Goal: Task Accomplishment & Management: Use online tool/utility

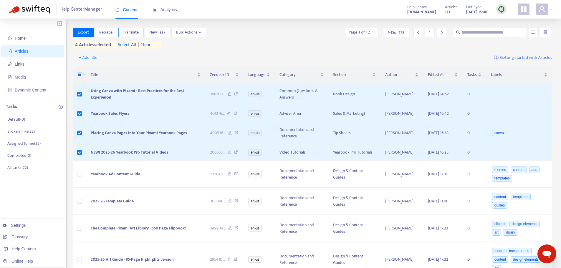
click at [136, 30] on span "Translate" at bounding box center [131, 32] width 16 height 6
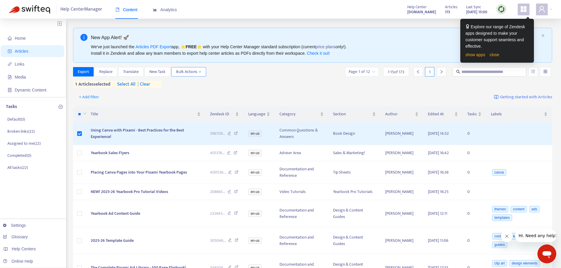
click at [174, 70] on button "Bulk Actions" at bounding box center [188, 71] width 35 height 9
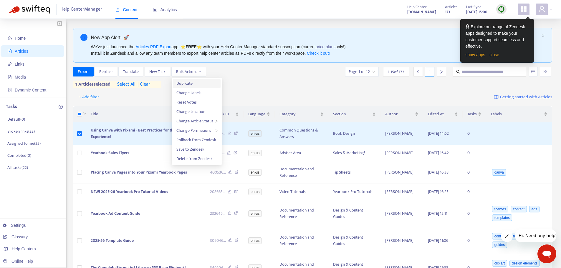
click at [192, 81] on span "Duplicate" at bounding box center [184, 83] width 16 height 7
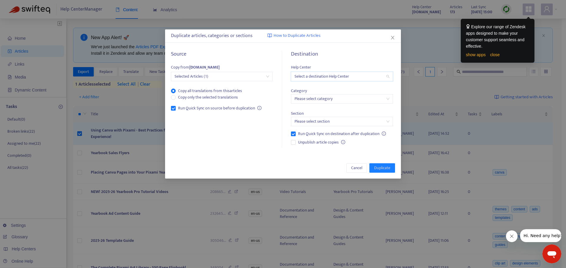
click at [334, 79] on input "search" at bounding box center [341, 76] width 95 height 9
click at [344, 53] on h5 "Destination" at bounding box center [342, 54] width 102 height 7
click at [394, 37] on icon "close" at bounding box center [392, 37] width 5 height 5
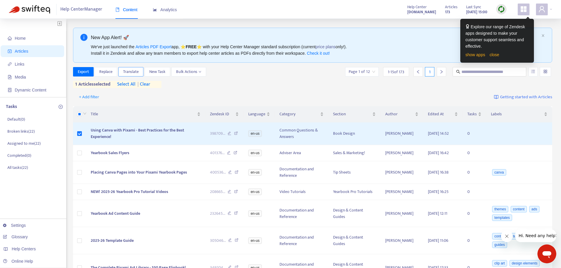
click at [134, 70] on span "Translate" at bounding box center [131, 72] width 16 height 6
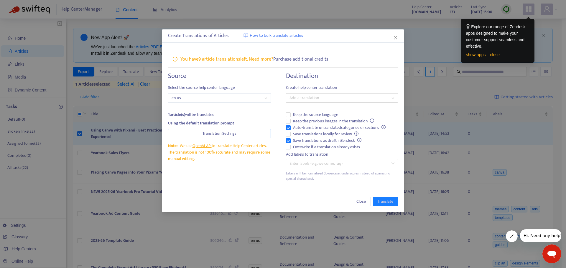
click at [222, 133] on span "Translation Settings" at bounding box center [219, 133] width 34 height 6
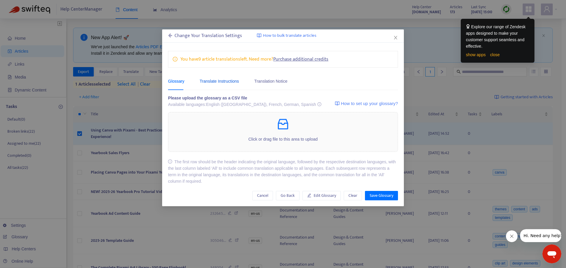
click at [223, 82] on div "Translate Instructions" at bounding box center [218, 81] width 39 height 6
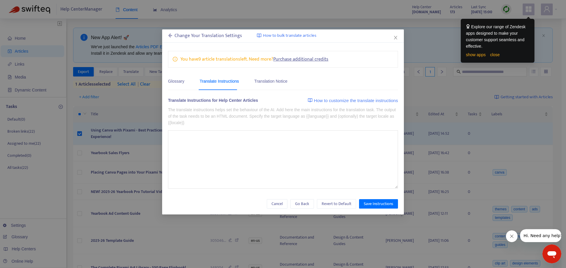
type textarea "**********"
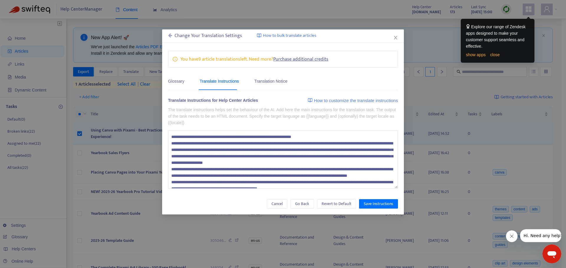
click at [215, 119] on p "The translate instructions helps set the behaviour of the AI. Add here the main…" at bounding box center [283, 116] width 230 height 19
click at [249, 153] on textarea at bounding box center [283, 159] width 230 height 58
click at [303, 156] on textarea at bounding box center [283, 159] width 230 height 58
click at [397, 35] on icon "close" at bounding box center [395, 37] width 5 height 5
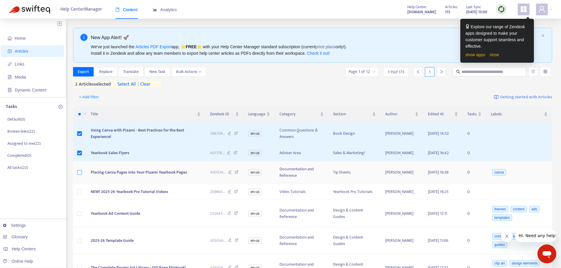
click at [79, 170] on label at bounding box center [79, 172] width 5 height 6
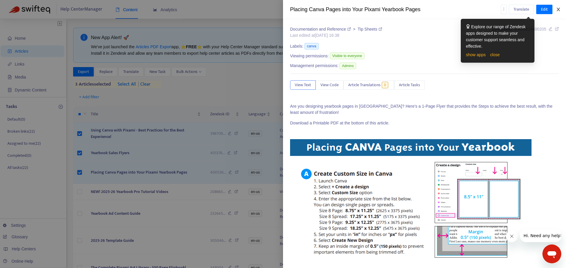
click at [559, 8] on icon "close" at bounding box center [558, 9] width 5 height 5
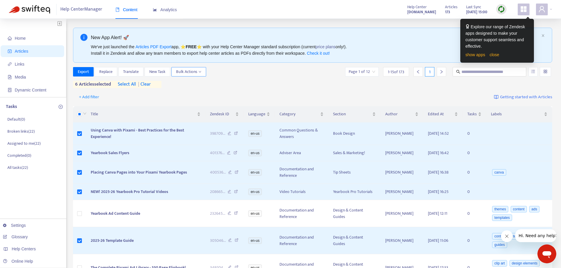
click at [200, 71] on icon "down" at bounding box center [200, 71] width 3 height 3
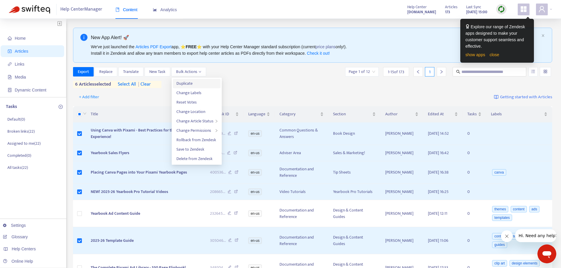
click at [190, 84] on span "Duplicate" at bounding box center [184, 83] width 16 height 7
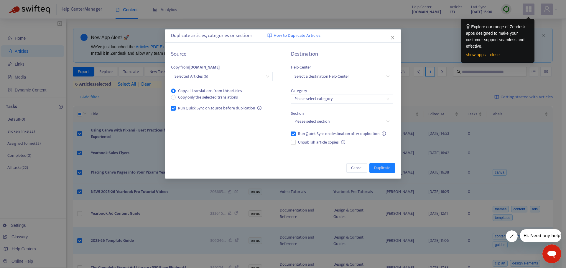
click at [355, 77] on input "search" at bounding box center [341, 76] width 95 height 9
click at [339, 108] on div "legacyyb.zendesk.com" at bounding box center [346, 107] width 103 height 6
click at [340, 95] on input "search" at bounding box center [341, 99] width 95 height 9
click at [366, 91] on div "Category Please select category" at bounding box center [342, 92] width 102 height 23
click at [353, 50] on div "Source Copy from support.pixami.com Selected Articles (6) Copy all translations…" at bounding box center [283, 99] width 236 height 109
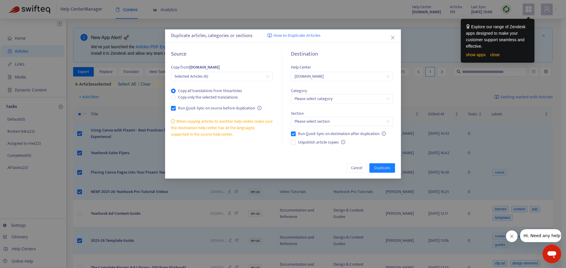
click at [332, 98] on input "search" at bounding box center [341, 99] width 95 height 9
click at [363, 55] on h5 "Destination" at bounding box center [342, 54] width 102 height 7
click at [394, 36] on icon "close" at bounding box center [392, 37] width 5 height 5
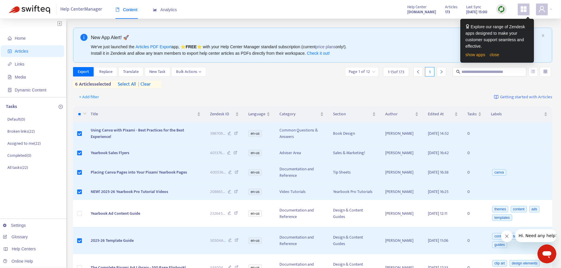
click at [396, 36] on div "New App Alert! 🚀" at bounding box center [315, 37] width 448 height 7
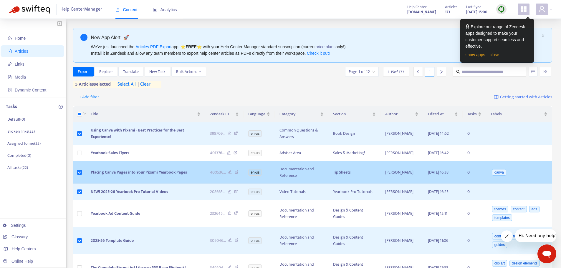
click at [79, 169] on td at bounding box center [79, 172] width 13 height 23
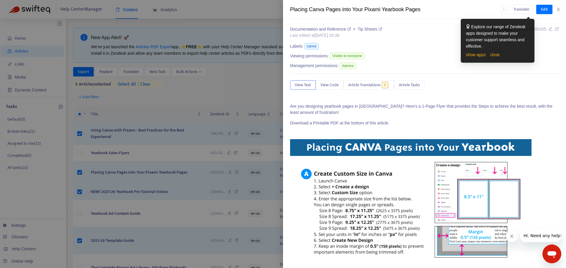
drag, startPoint x: 82, startPoint y: 184, endPoint x: 80, endPoint y: 192, distance: 8.0
click at [80, 192] on div at bounding box center [283, 134] width 566 height 268
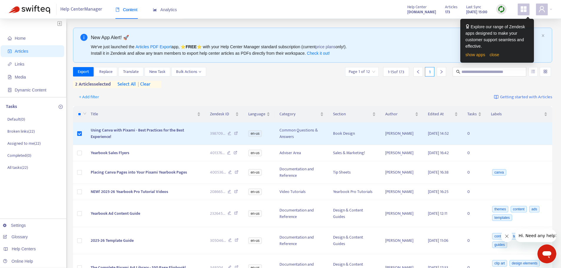
click at [277, 73] on div "Export Replace Translate New Task Bulk Actions Page 1 of 12 1 - 15 of 173 1" at bounding box center [313, 71] width 480 height 9
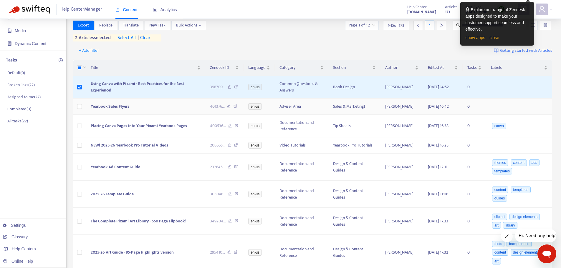
scroll to position [29, 0]
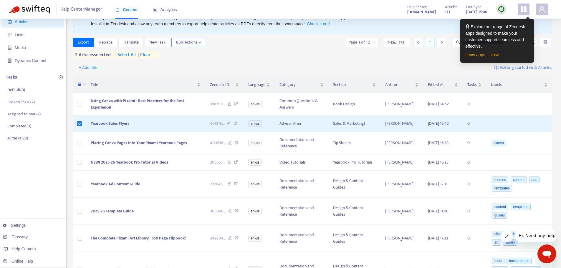
click at [193, 42] on span "Bulk Actions" at bounding box center [188, 42] width 25 height 6
click at [189, 55] on span "Duplicate" at bounding box center [184, 54] width 16 height 7
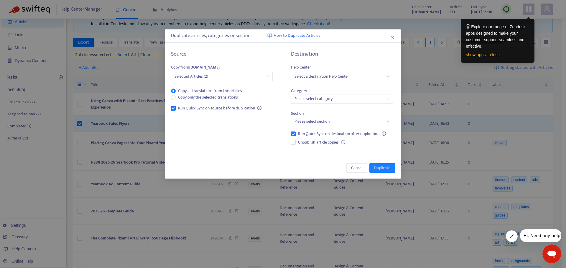
click at [335, 77] on input "search" at bounding box center [341, 76] width 95 height 9
click at [333, 100] on div "yearbookez.zendesk.com" at bounding box center [346, 98] width 103 height 6
click at [334, 102] on input "search" at bounding box center [341, 99] width 95 height 9
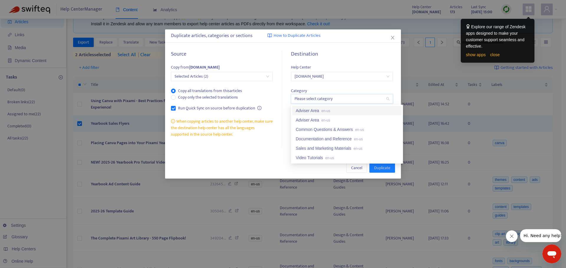
click at [325, 113] on span "en-us" at bounding box center [325, 111] width 9 height 4
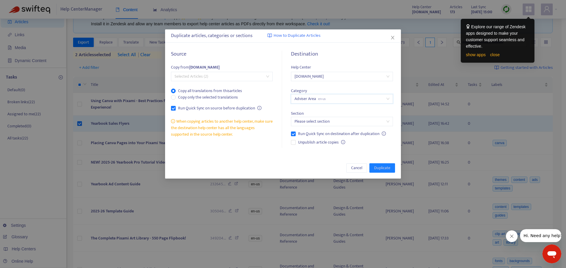
click at [234, 74] on span "Selected Articles (2)" at bounding box center [221, 76] width 95 height 9
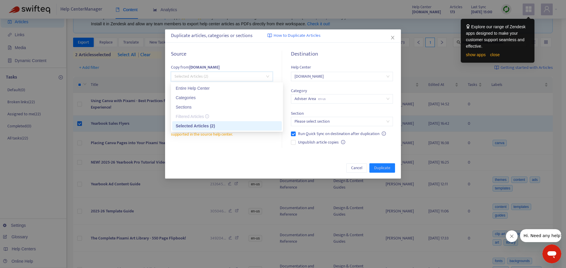
click at [244, 74] on span "Selected Articles (2)" at bounding box center [221, 76] width 95 height 9
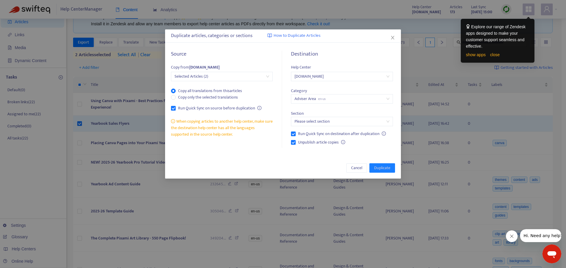
click at [358, 107] on div "Section Please select section" at bounding box center [342, 115] width 102 height 23
click at [350, 120] on input "search" at bounding box center [341, 121] width 95 height 9
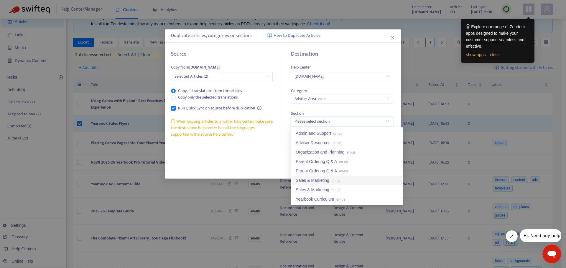
click at [328, 182] on div "Sales & Marketing en-us" at bounding box center [346, 180] width 103 height 6
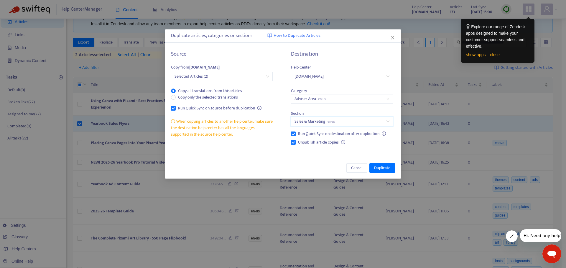
click at [343, 123] on span "Sales & Marketing en-us" at bounding box center [341, 121] width 95 height 9
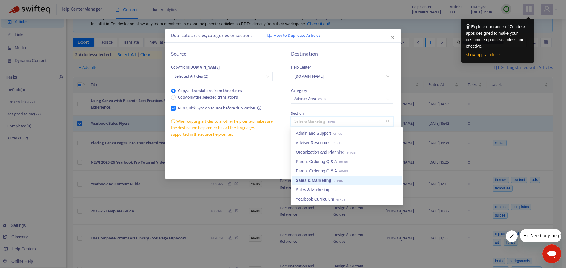
click at [343, 123] on span "Sales & Marketing en-us" at bounding box center [341, 121] width 95 height 9
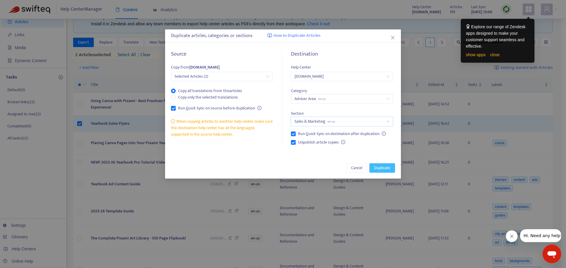
click at [376, 167] on span "Duplicate" at bounding box center [382, 168] width 16 height 6
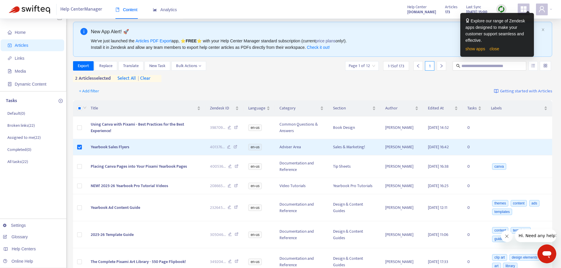
scroll to position [0, 0]
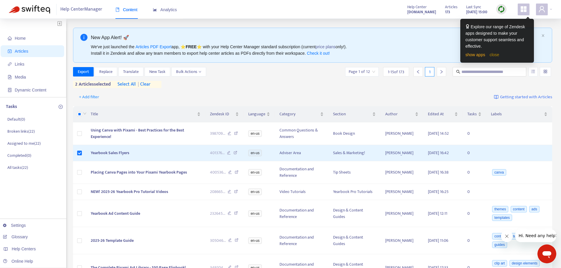
click at [492, 55] on link "close" at bounding box center [495, 54] width 10 height 5
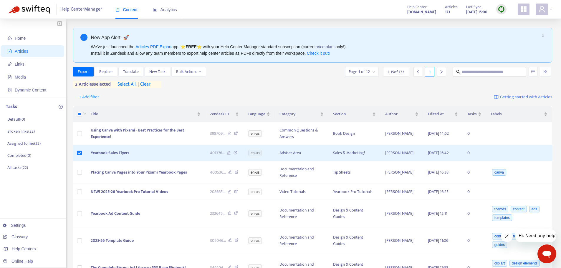
click at [273, 70] on div "Export Replace Translate New Task Bulk Actions Page 1 of 12 1 - 15 of 173 1" at bounding box center [313, 71] width 480 height 9
click at [196, 72] on span "Bulk Actions" at bounding box center [188, 72] width 25 height 6
click at [194, 82] on span "Duplicate" at bounding box center [196, 83] width 41 height 6
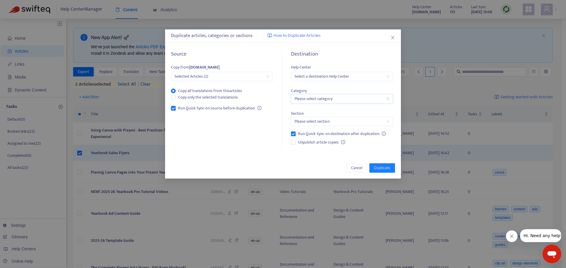
click at [330, 103] on input "search" at bounding box center [341, 99] width 95 height 9
click at [361, 89] on div "Category Please select category" at bounding box center [342, 92] width 102 height 23
click at [354, 75] on input "search" at bounding box center [341, 76] width 95 height 9
click at [332, 97] on div "yearbookez.zendesk.com" at bounding box center [346, 98] width 103 height 6
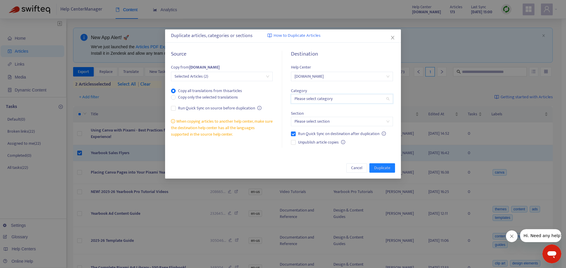
click at [323, 97] on input "search" at bounding box center [341, 99] width 95 height 9
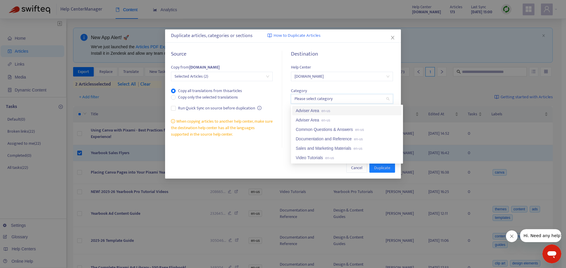
click at [323, 109] on span "en-us" at bounding box center [325, 111] width 9 height 4
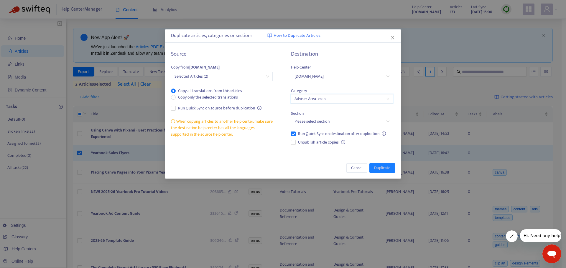
click at [323, 120] on input "search" at bounding box center [341, 121] width 95 height 9
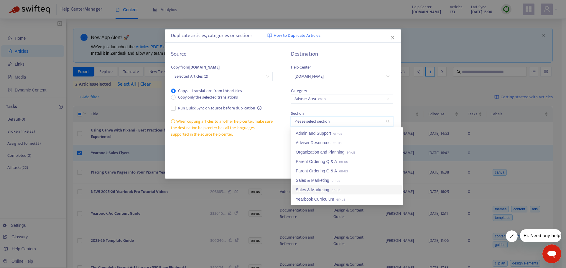
click at [325, 189] on div "Sales & Marketing en-us" at bounding box center [346, 190] width 103 height 6
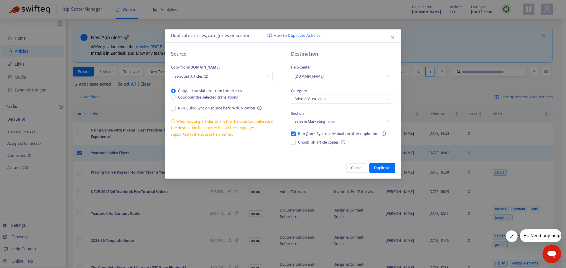
click at [280, 149] on div "Source Copy from support.pixami.com Selected Articles (2) Copy all translations…" at bounding box center [283, 99] width 236 height 109
click at [382, 165] on span "Duplicate" at bounding box center [382, 168] width 16 height 6
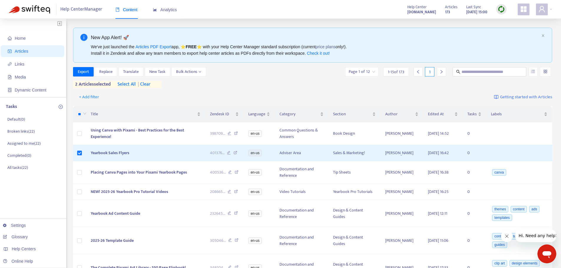
click at [269, 78] on div "Export Replace Translate New Task Bulk Actions Page 1 of 12 1 - 15 of 173 1 2 a…" at bounding box center [313, 77] width 480 height 21
